Goal: Task Accomplishment & Management: Manage account settings

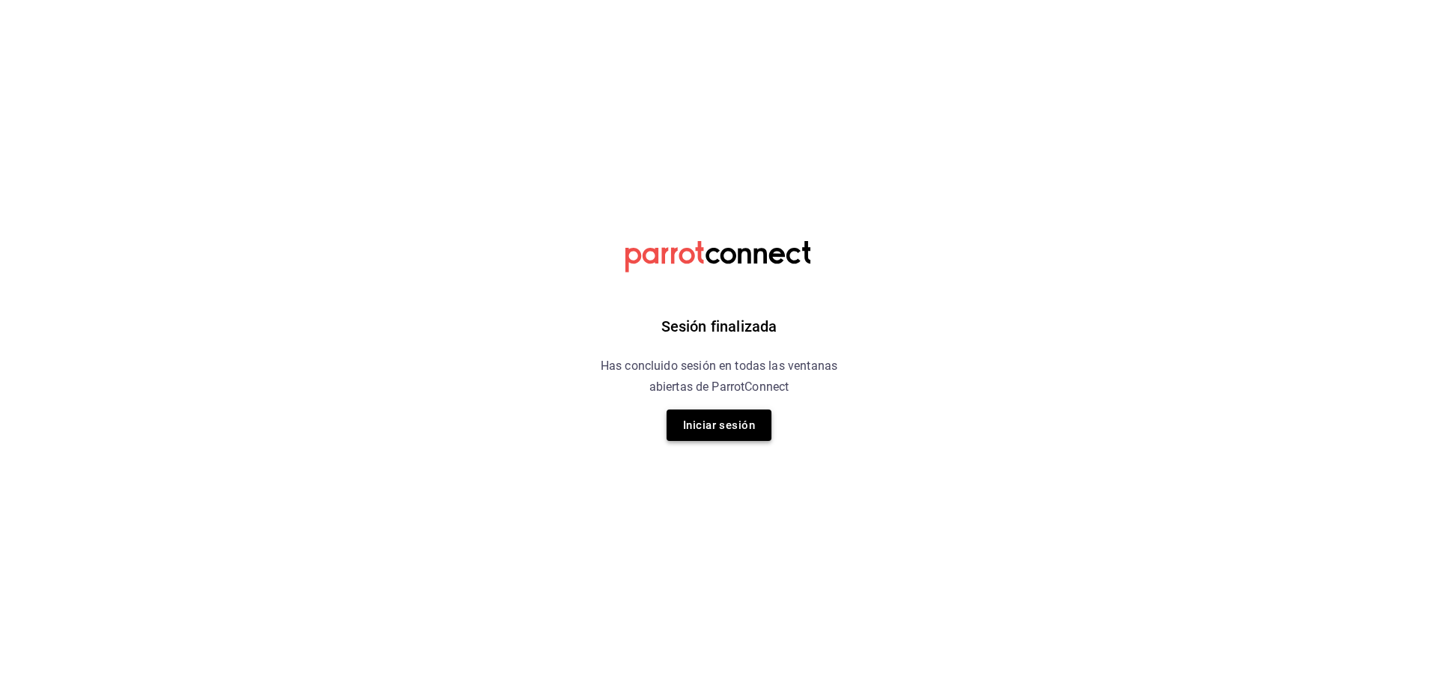
click at [716, 434] on button "Iniciar sesión" at bounding box center [719, 425] width 105 height 31
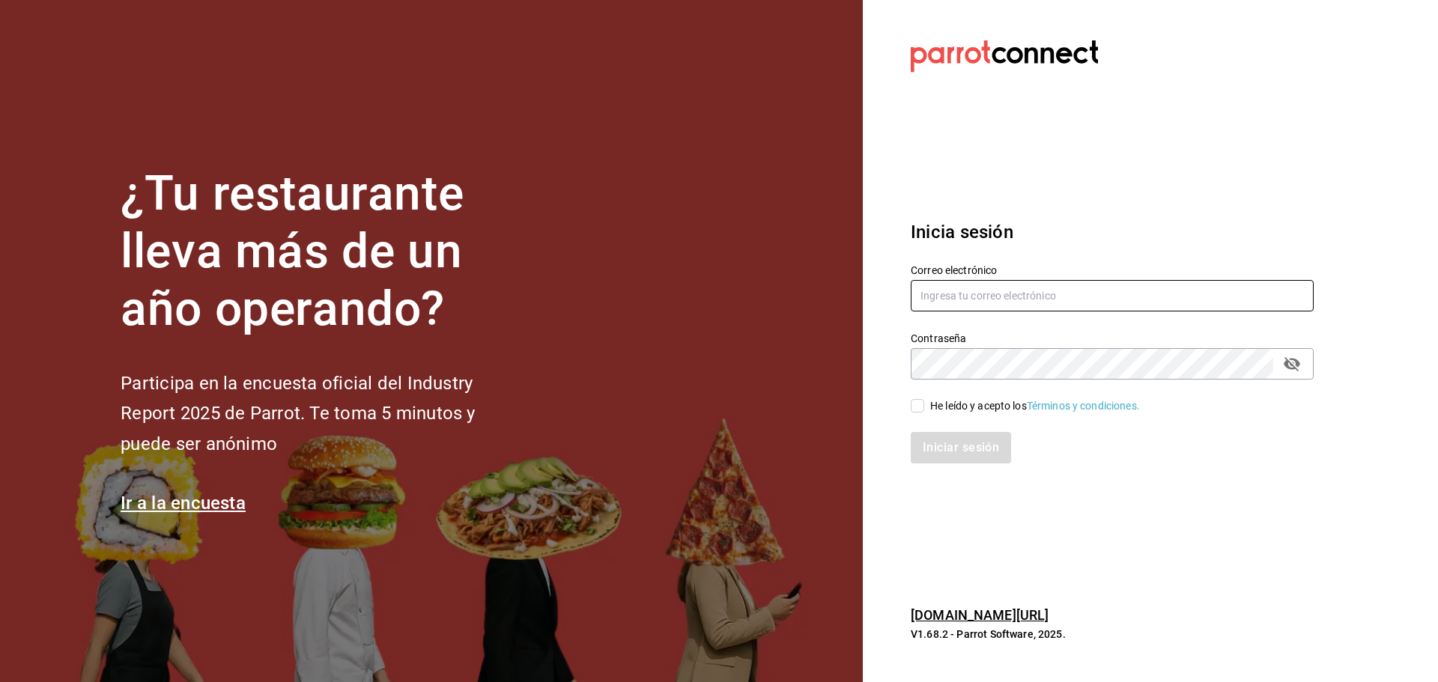
type input "ramiroperazab@hotmail.com"
click at [979, 404] on div "He leído y acepto los Términos y condiciones." at bounding box center [1035, 406] width 210 height 16
click at [924, 404] on input "He leído y acepto los Términos y condiciones." at bounding box center [917, 405] width 13 height 13
checkbox input "true"
click at [986, 458] on button "Iniciar sesión" at bounding box center [962, 447] width 102 height 31
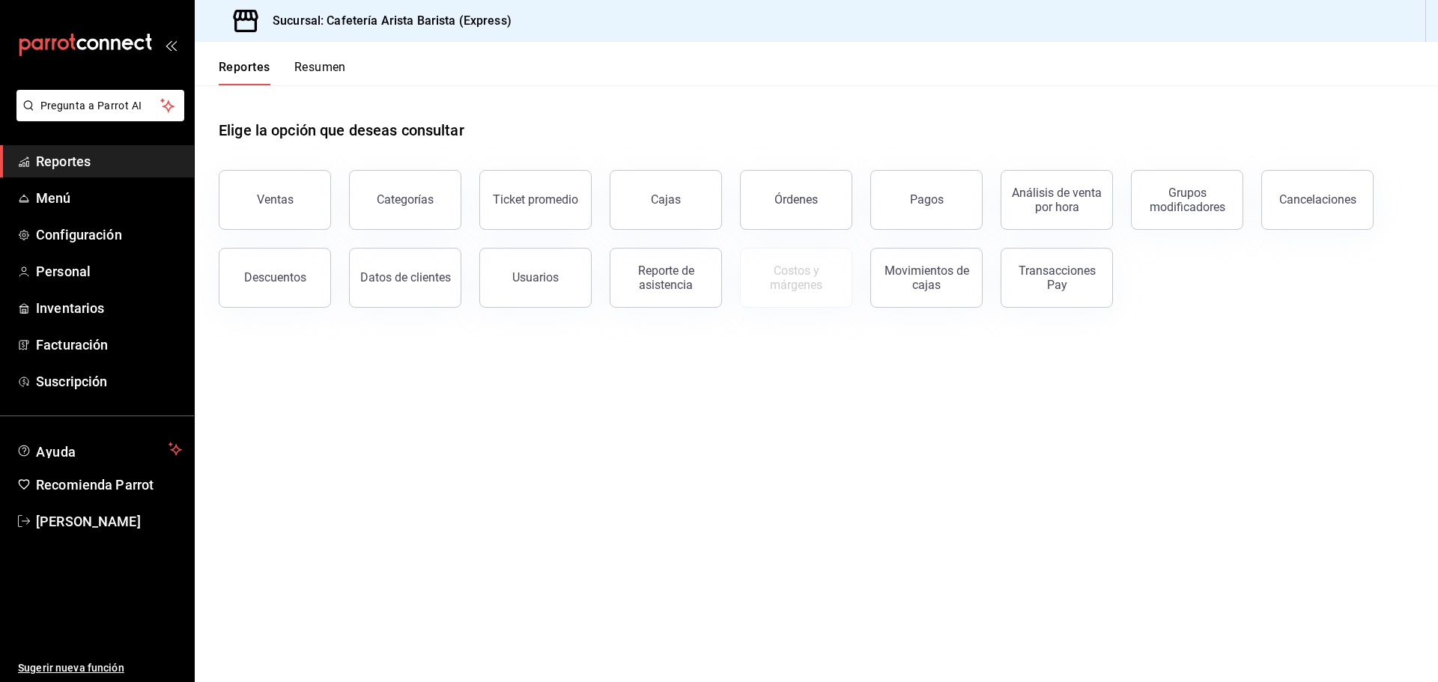
click at [334, 76] on button "Resumen" at bounding box center [320, 72] width 52 height 25
